Goal: Task Accomplishment & Management: Use online tool/utility

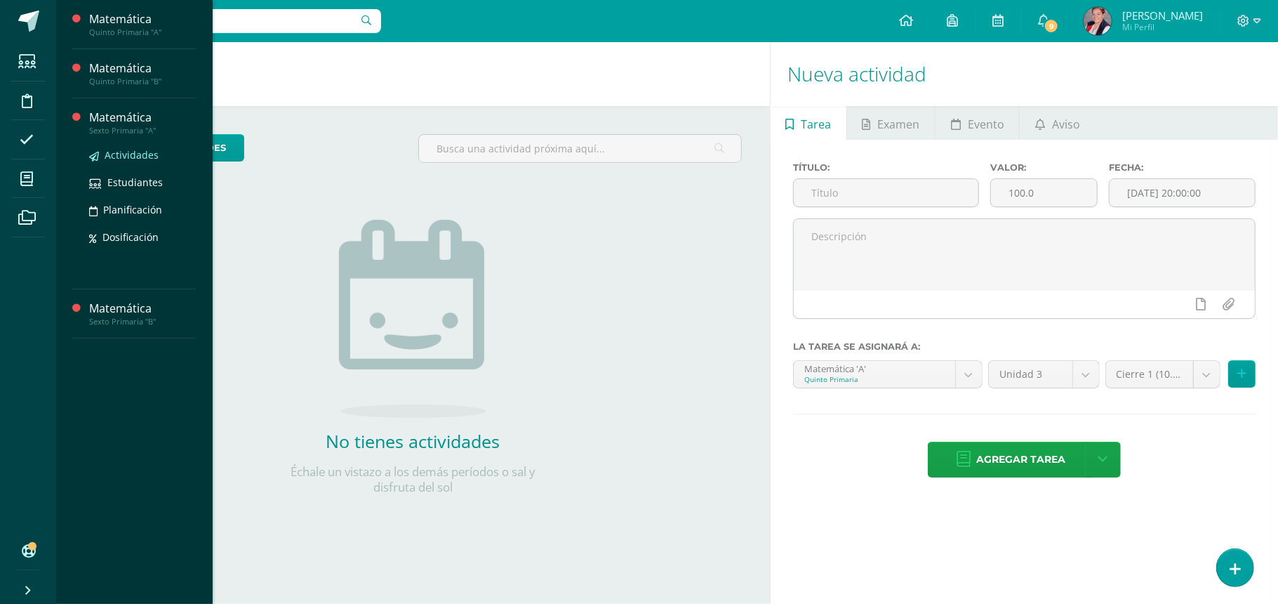
click at [121, 152] on span "Actividades" at bounding box center [132, 154] width 54 height 13
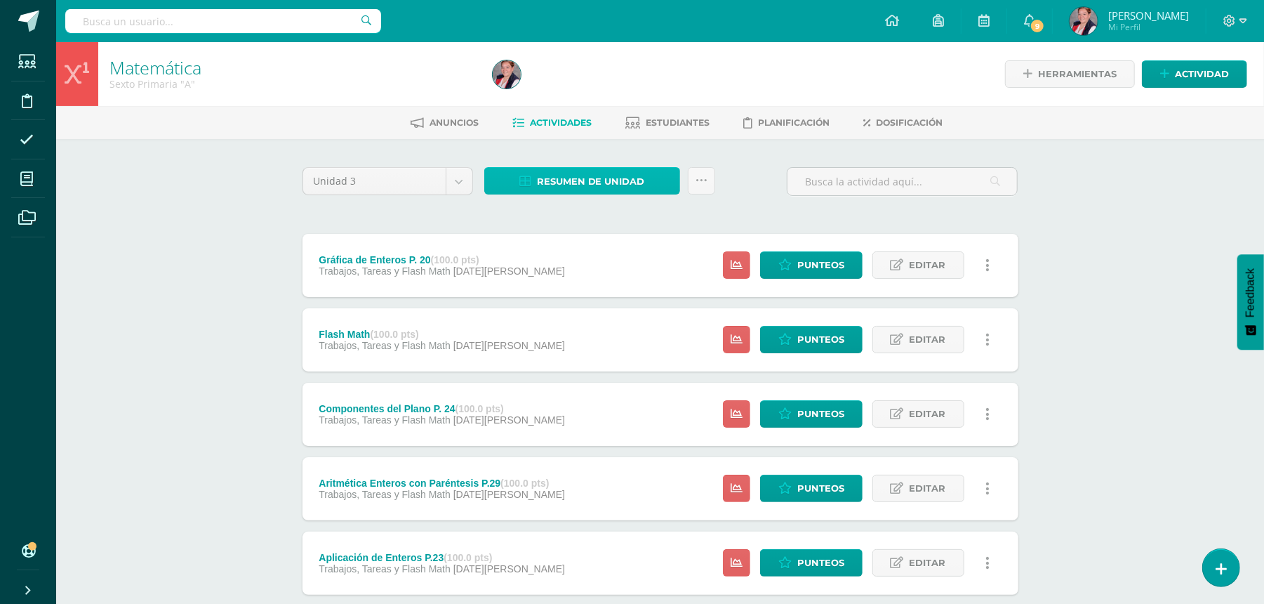
click at [635, 178] on span "Resumen de unidad" at bounding box center [591, 181] width 108 height 26
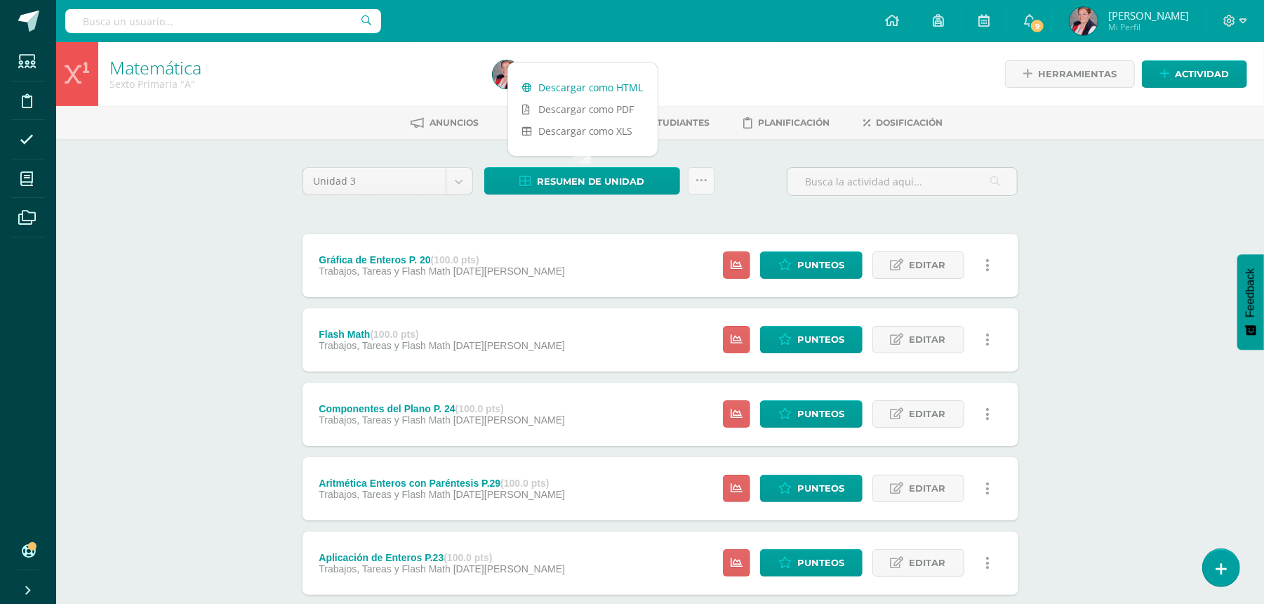
click at [571, 87] on link "Descargar como HTML" at bounding box center [583, 88] width 150 height 22
click at [708, 180] on link at bounding box center [701, 180] width 27 height 27
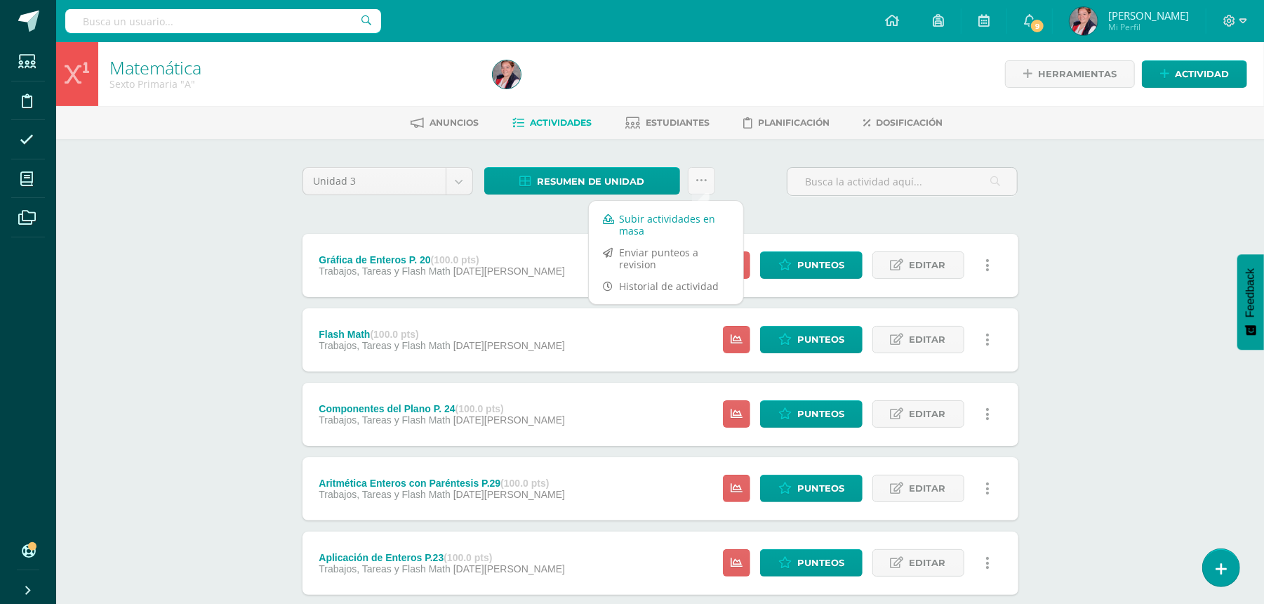
click at [699, 227] on link "Subir actividades en masa" at bounding box center [666, 225] width 154 height 34
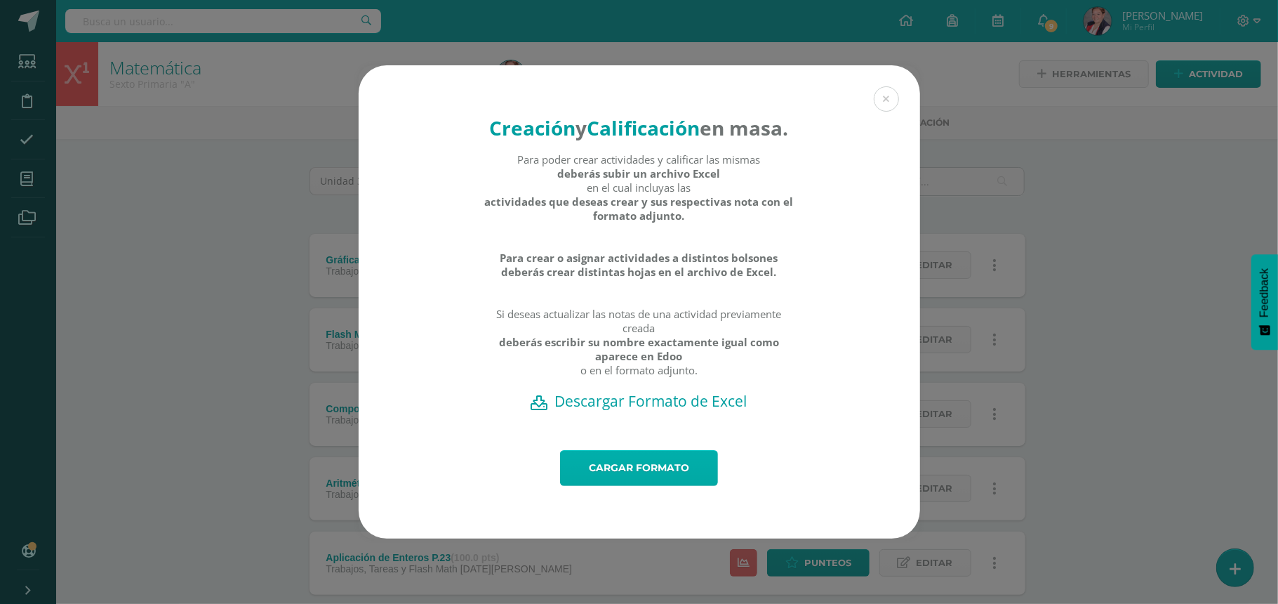
click at [669, 478] on link "Cargar formato" at bounding box center [639, 468] width 158 height 36
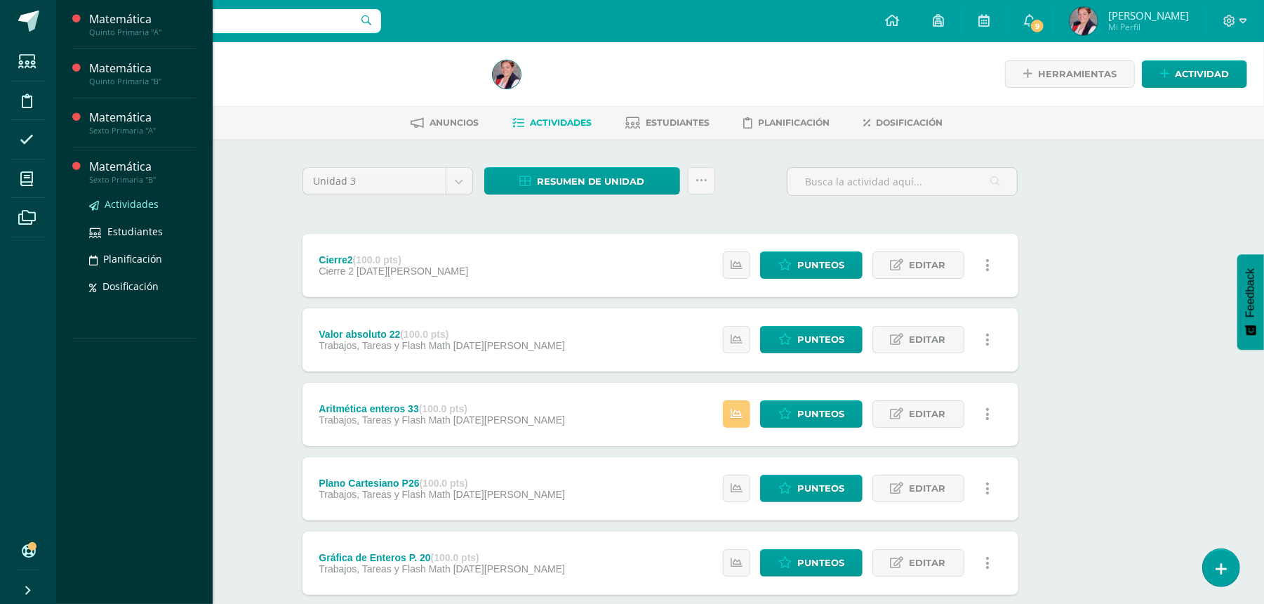
click at [121, 205] on span "Actividades" at bounding box center [132, 203] width 54 height 13
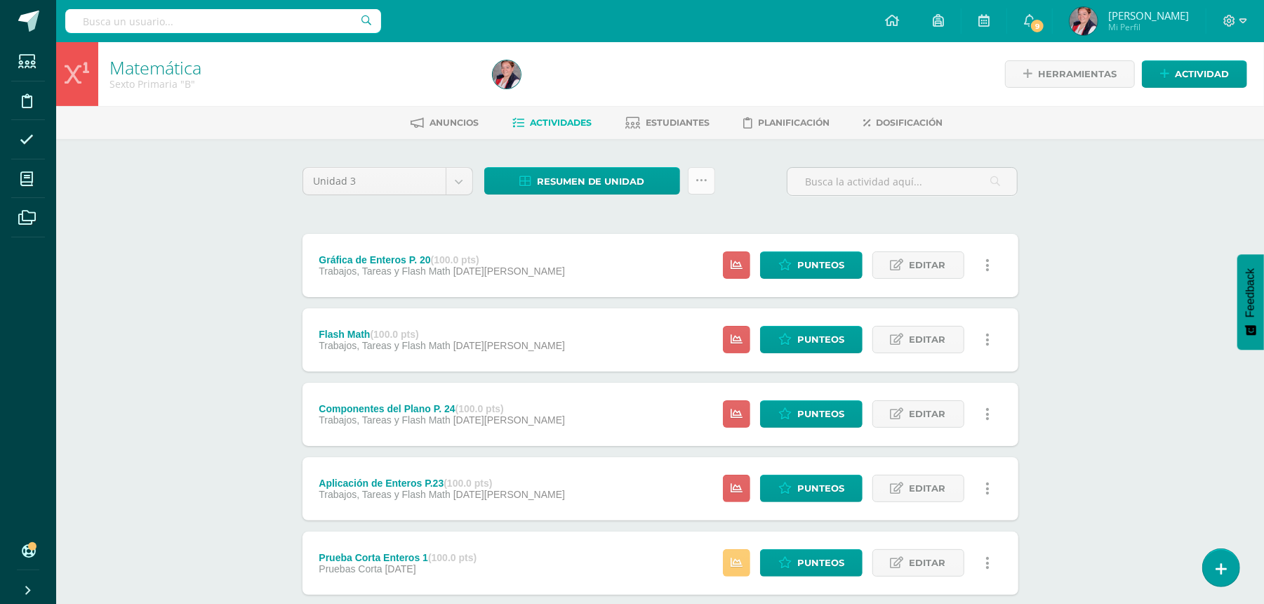
click at [700, 178] on icon at bounding box center [702, 181] width 12 height 12
click at [678, 225] on link "Subir actividades en masa" at bounding box center [666, 225] width 154 height 34
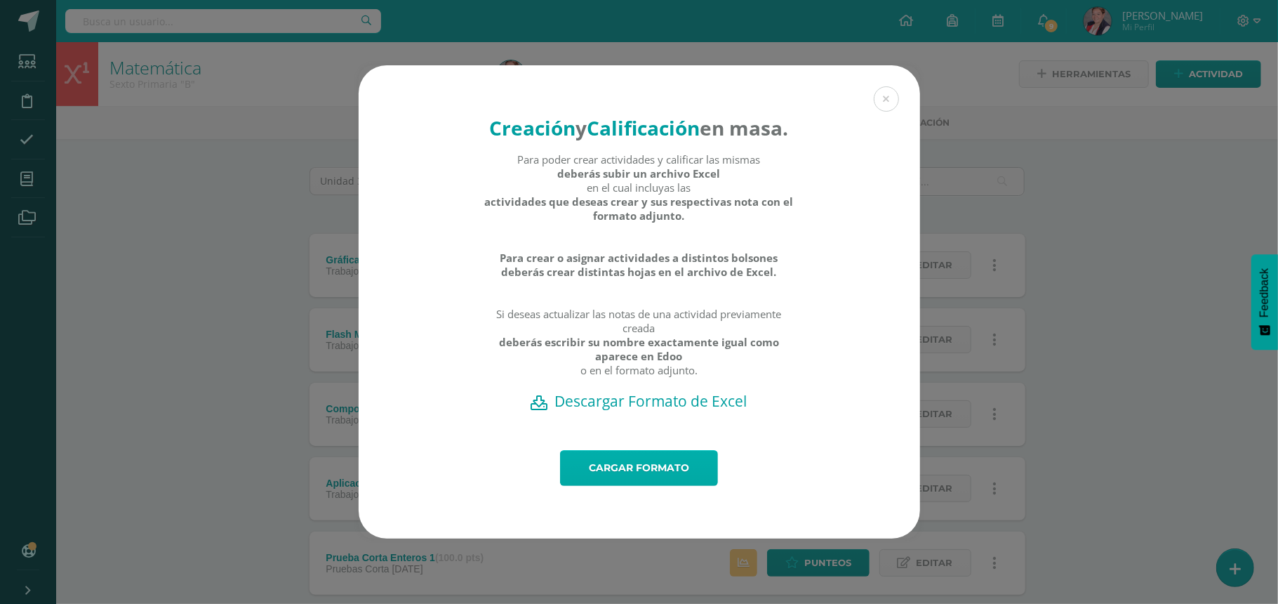
click at [664, 481] on link "Cargar formato" at bounding box center [639, 468] width 158 height 36
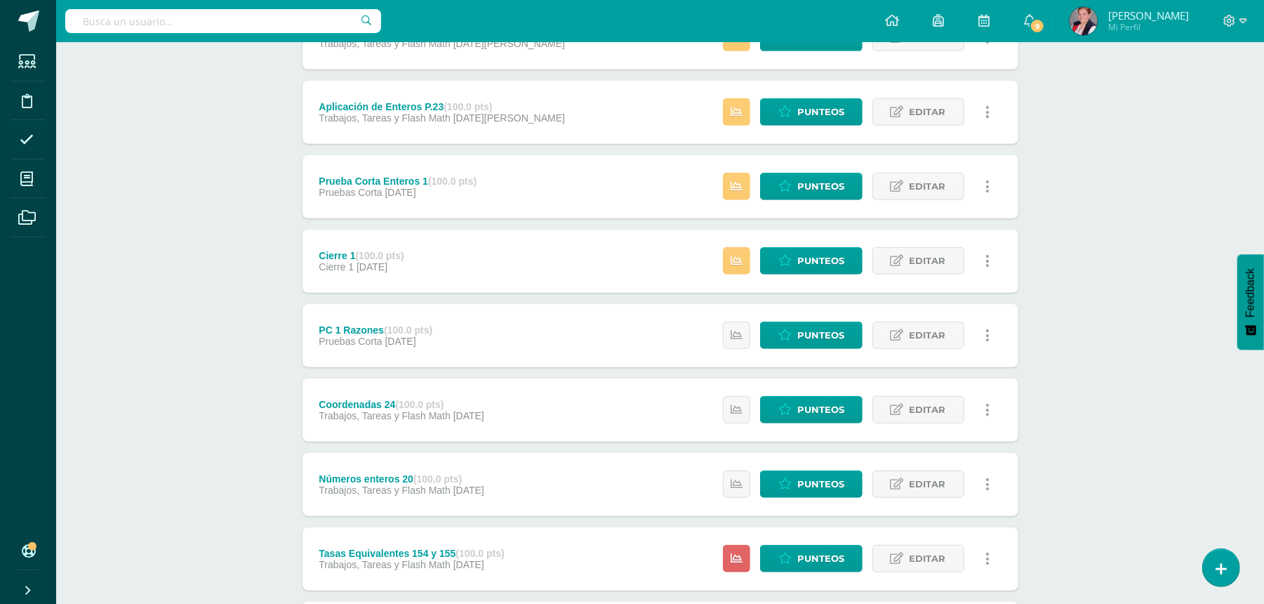
scroll to position [842, 0]
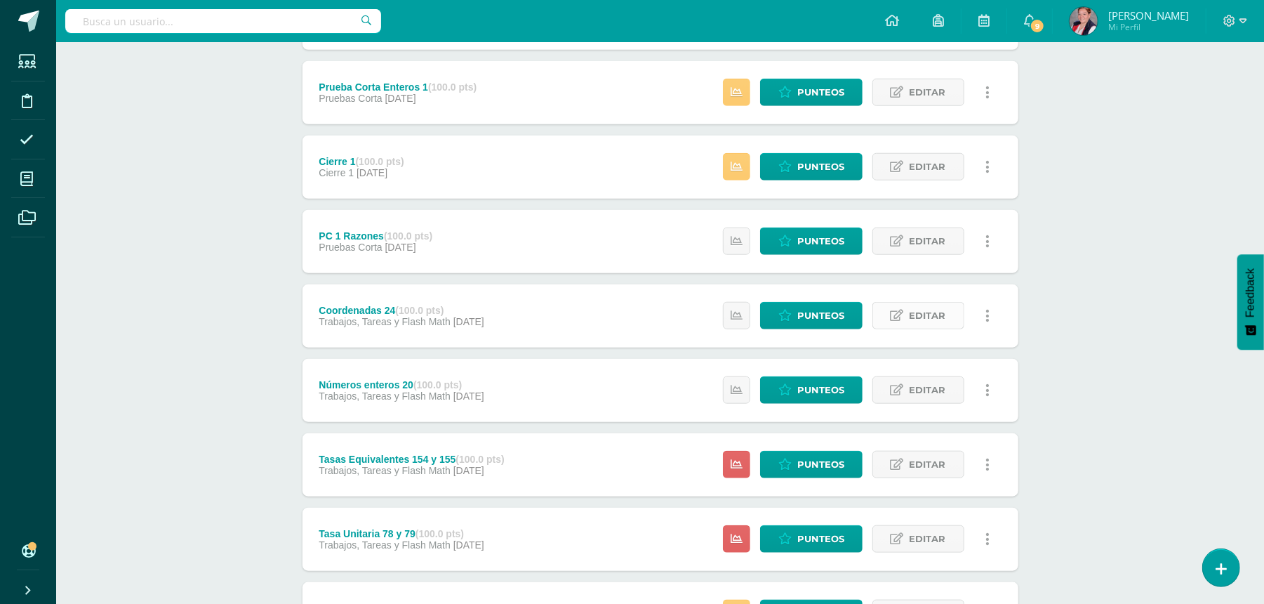
click at [927, 309] on span "Editar" at bounding box center [928, 316] width 37 height 26
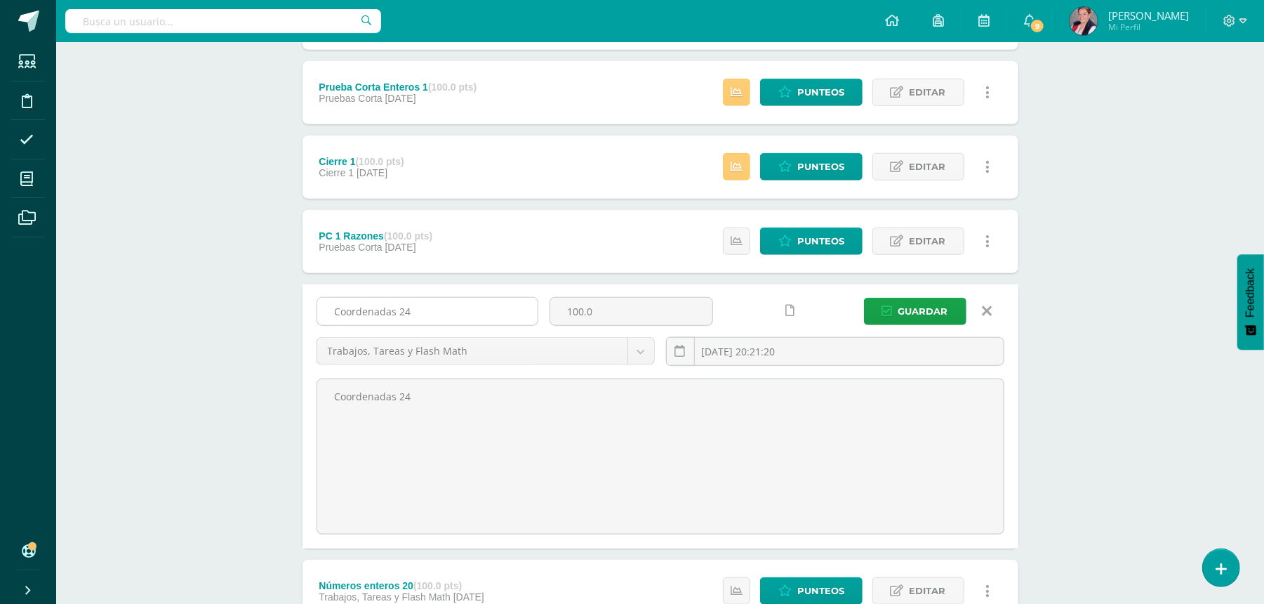
click at [475, 320] on input "Coordenadas 24" at bounding box center [427, 311] width 220 height 27
type input "Coordenadas"
click at [864, 298] on button "Guardar" at bounding box center [915, 311] width 102 height 27
click at [900, 306] on span "Guardar" at bounding box center [924, 311] width 50 height 26
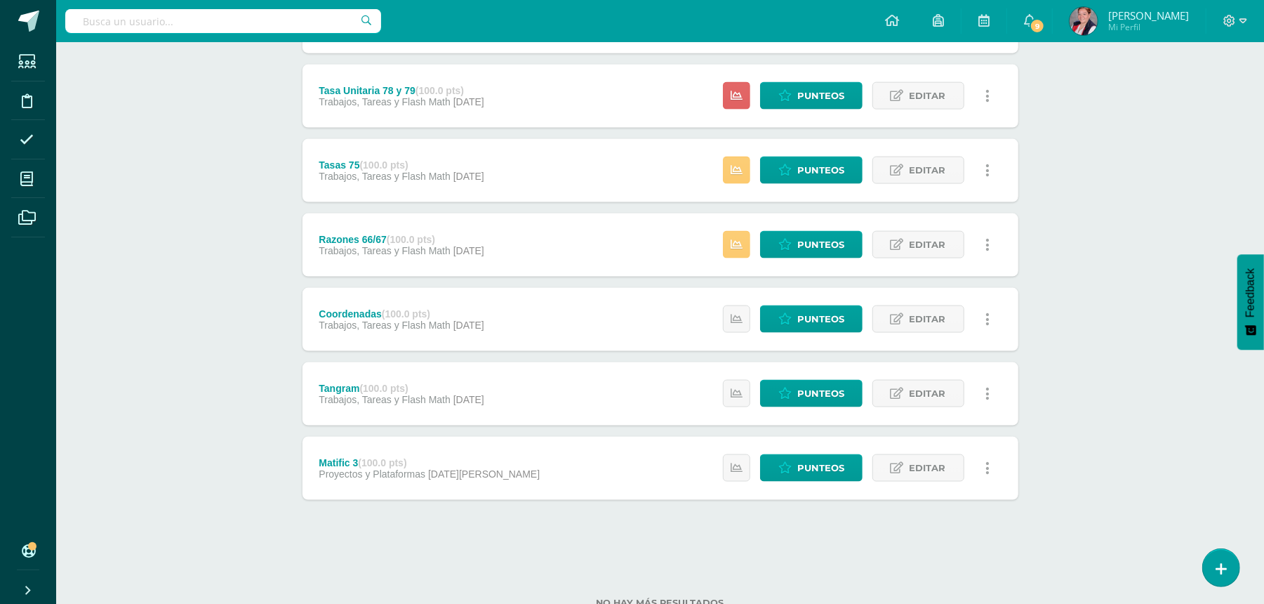
scroll to position [1408, 0]
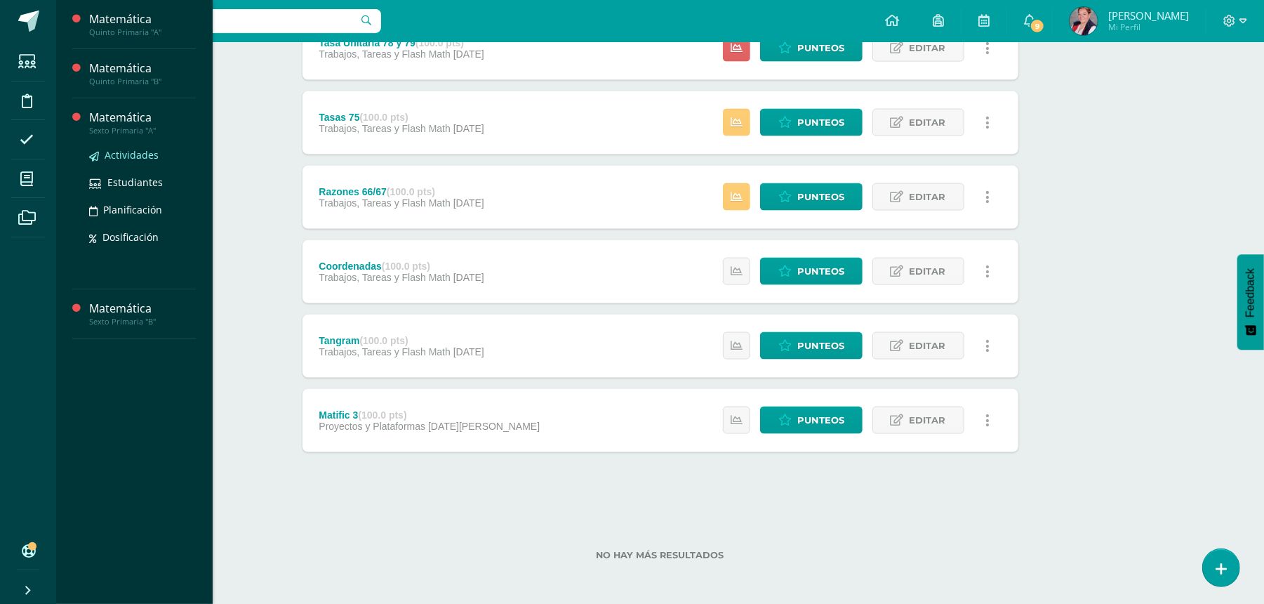
click at [114, 156] on span "Actividades" at bounding box center [132, 154] width 54 height 13
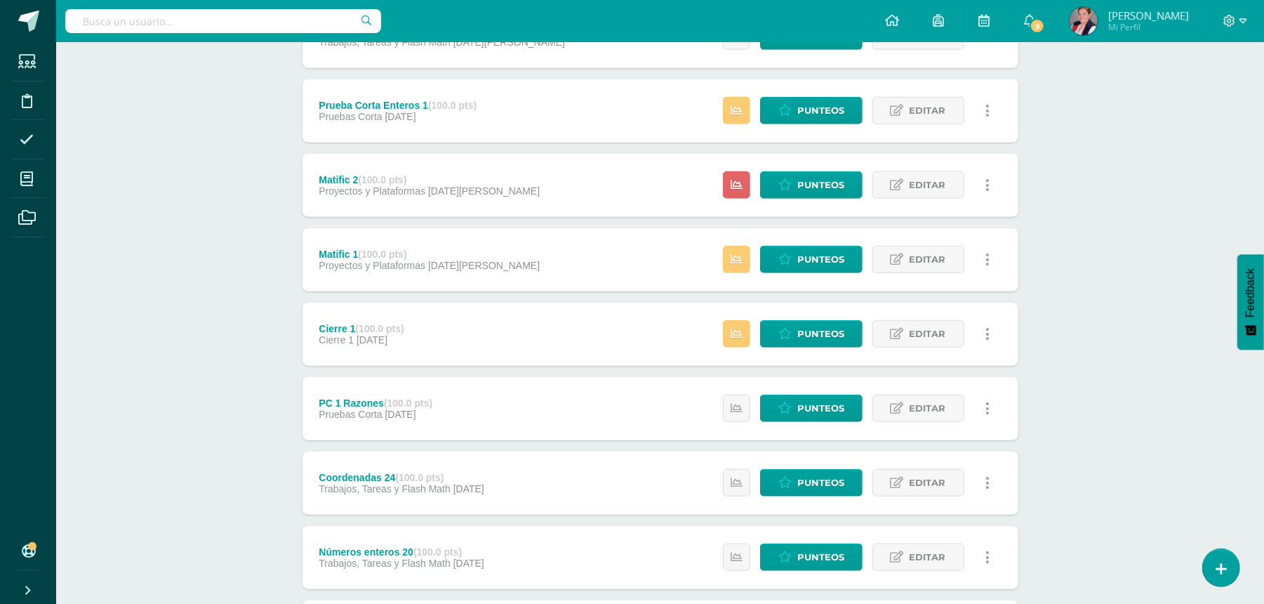
scroll to position [918, 0]
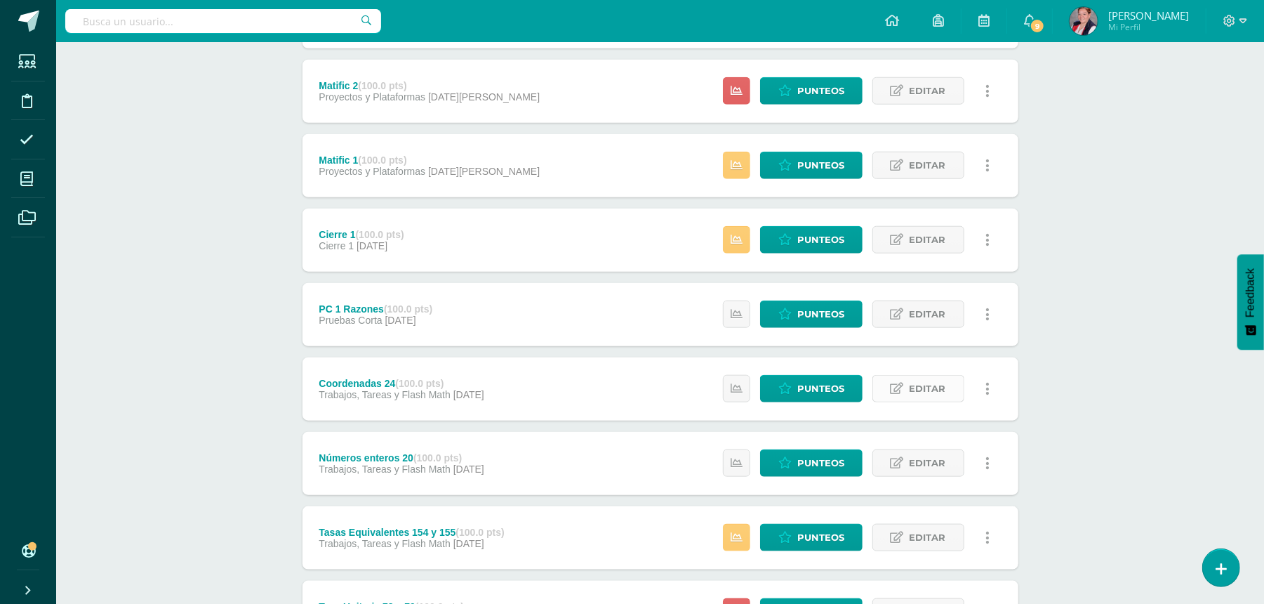
click at [919, 388] on span "Editar" at bounding box center [928, 389] width 37 height 26
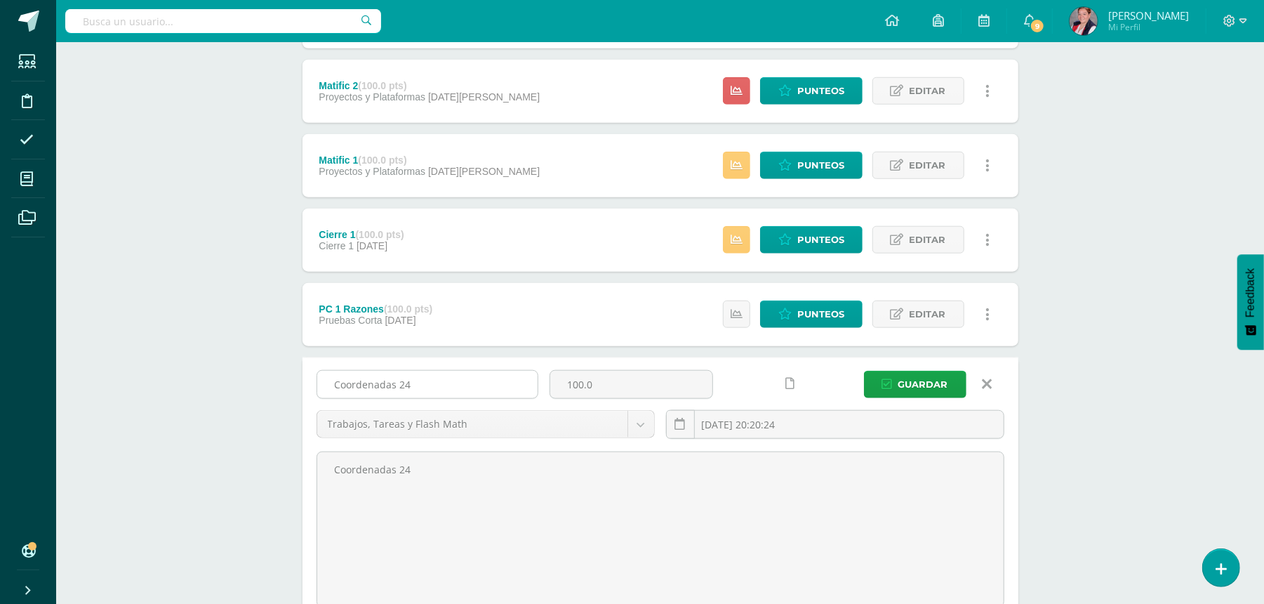
click at [503, 380] on input "Coordenadas 24" at bounding box center [427, 384] width 220 height 27
type input "Coordenadas"
click at [902, 386] on span "Guardar" at bounding box center [924, 384] width 50 height 26
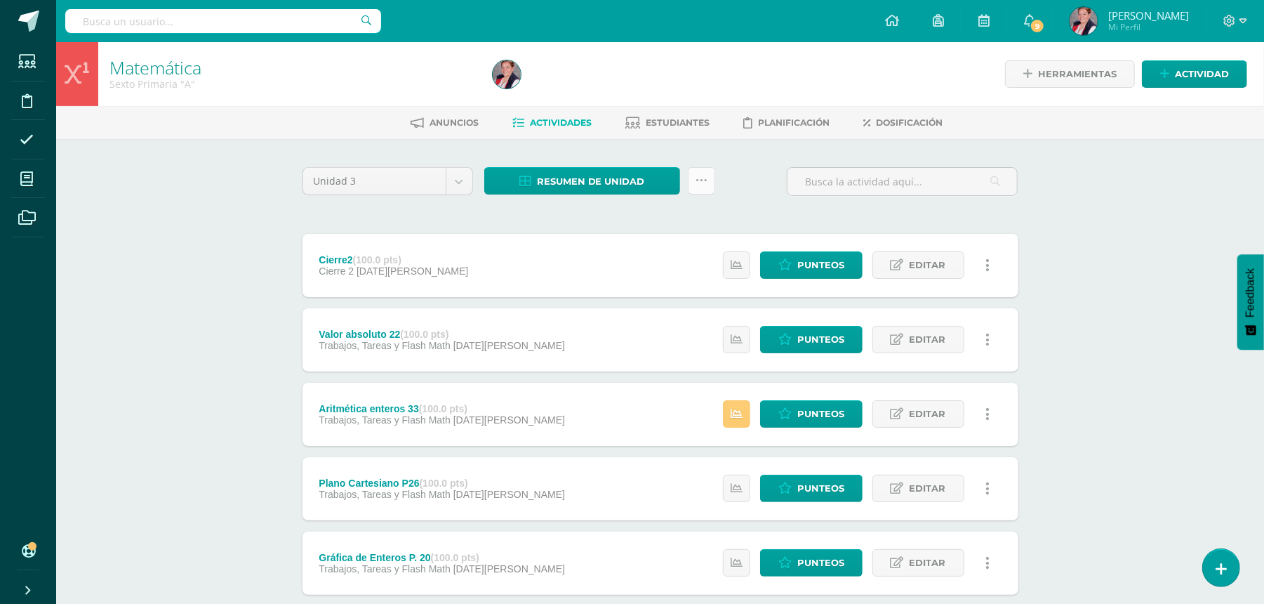
click at [705, 175] on icon at bounding box center [702, 181] width 12 height 12
click at [677, 219] on link "Subir actividades en masa" at bounding box center [666, 225] width 154 height 34
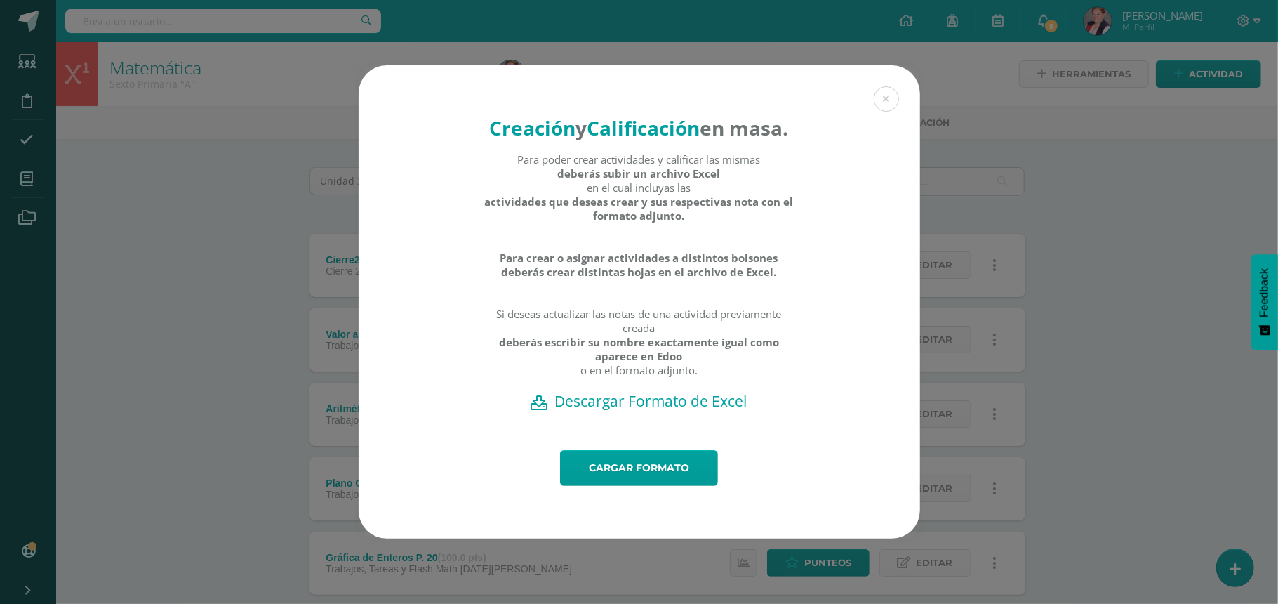
click at [630, 411] on h2 "Descargar Formato de Excel" at bounding box center [639, 401] width 512 height 20
click at [23, 183] on div "Creación y Calificación en masa. Para poder crear actividades y calificar las m…" at bounding box center [639, 301] width 1267 height 473
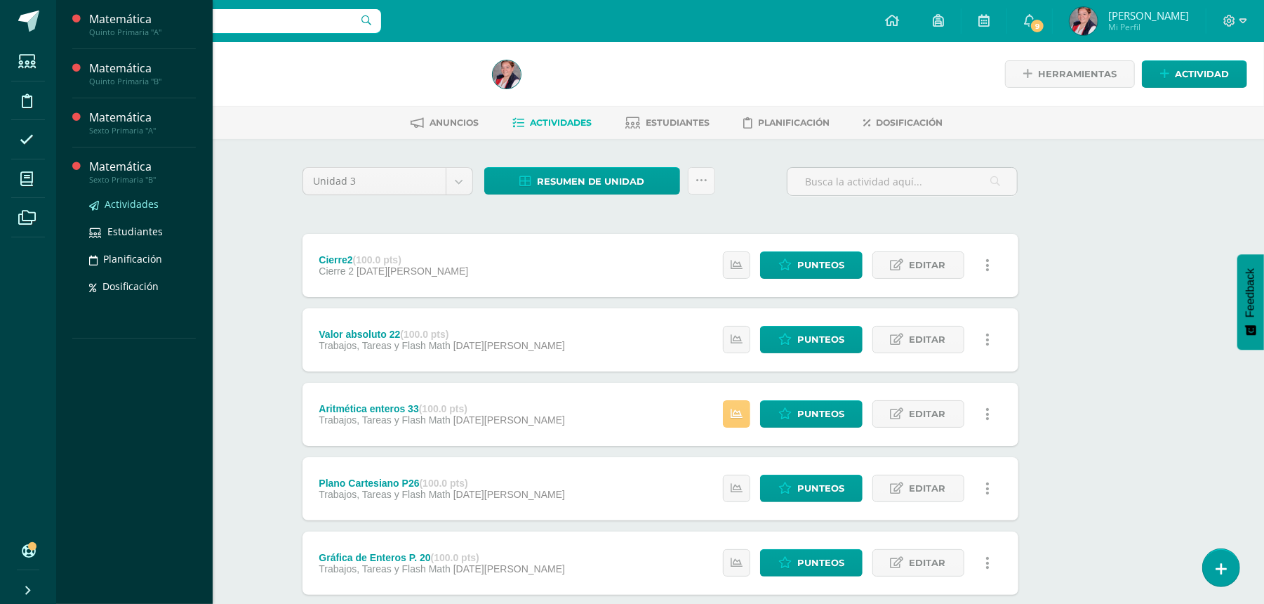
click at [133, 205] on span "Actividades" at bounding box center [132, 203] width 54 height 13
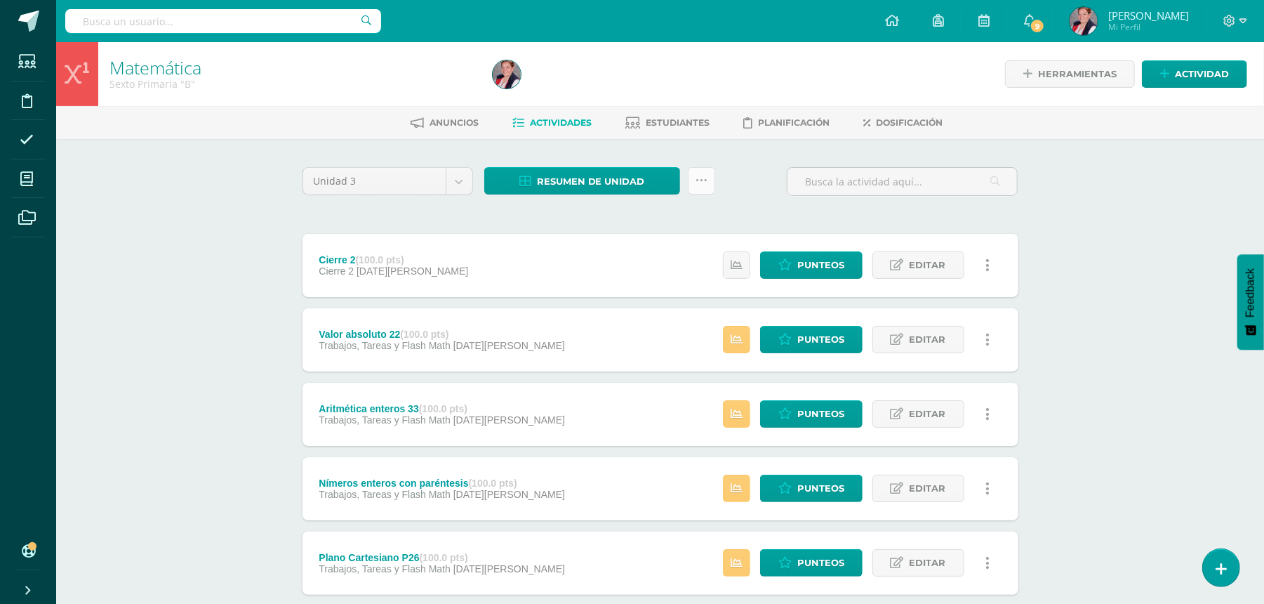
click at [713, 176] on link at bounding box center [701, 180] width 27 height 27
click at [702, 222] on link "Subir actividades en masa" at bounding box center [666, 225] width 154 height 34
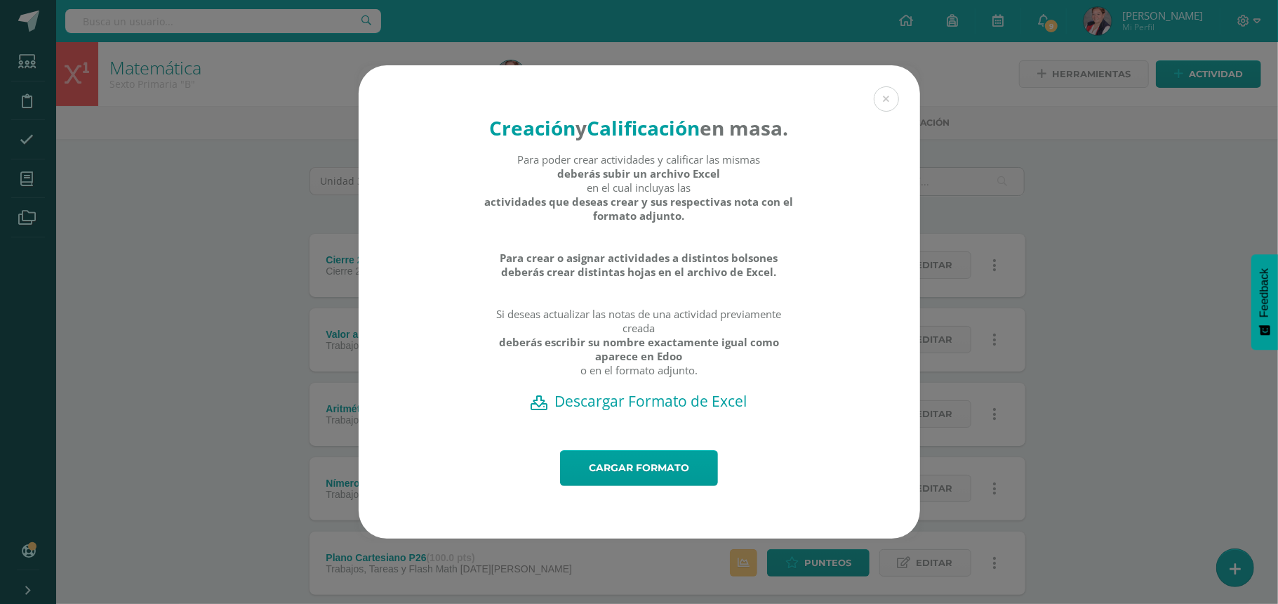
click at [641, 411] on h2 "Descargar Formato de Excel" at bounding box center [639, 401] width 512 height 20
click at [130, 444] on div "Creación y Calificación en masa. Para poder crear actividades y calificar las m…" at bounding box center [639, 301] width 1267 height 473
